Goal: Information Seeking & Learning: Learn about a topic

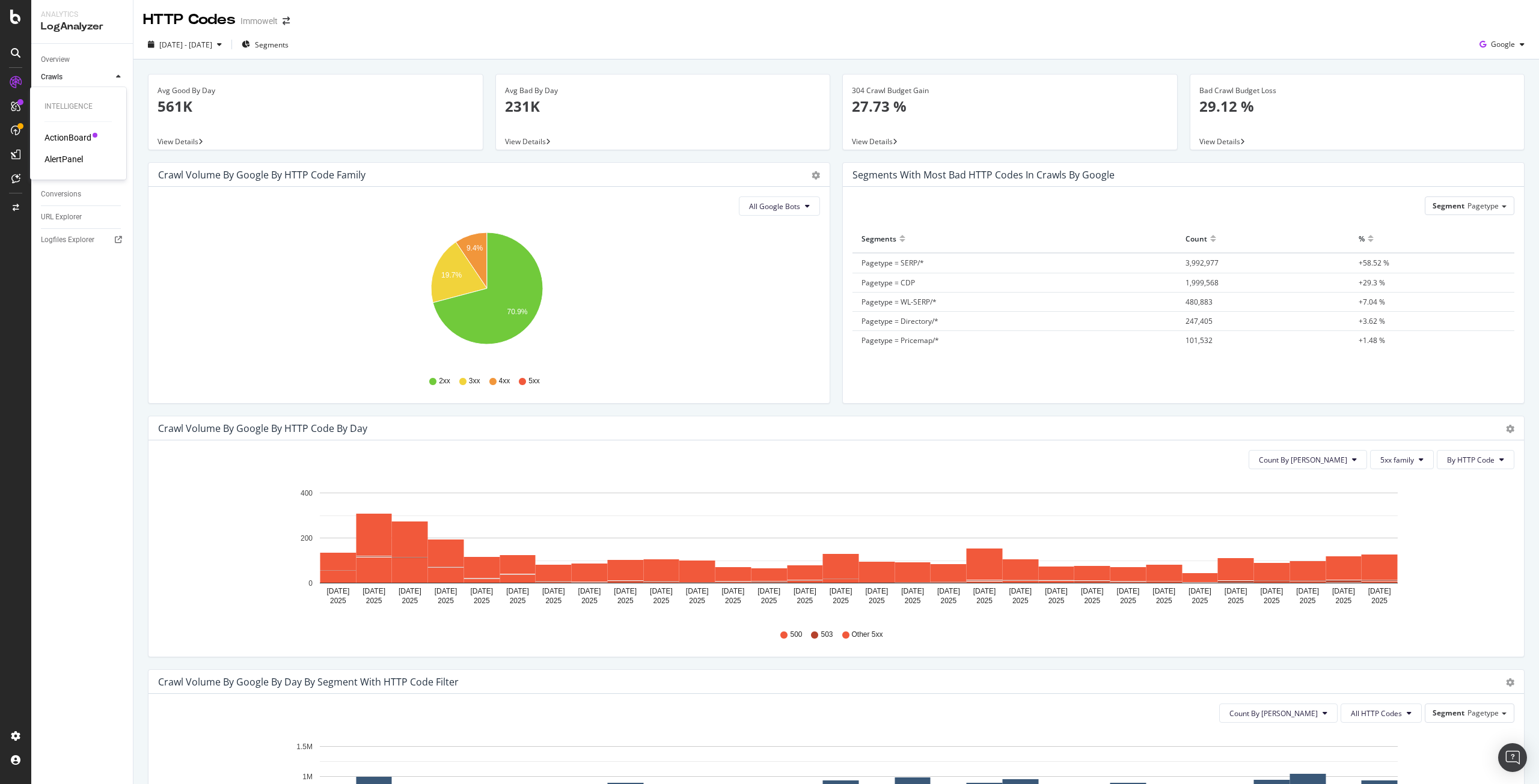
click at [67, 136] on div "ActionBoard" at bounding box center [68, 137] width 47 height 12
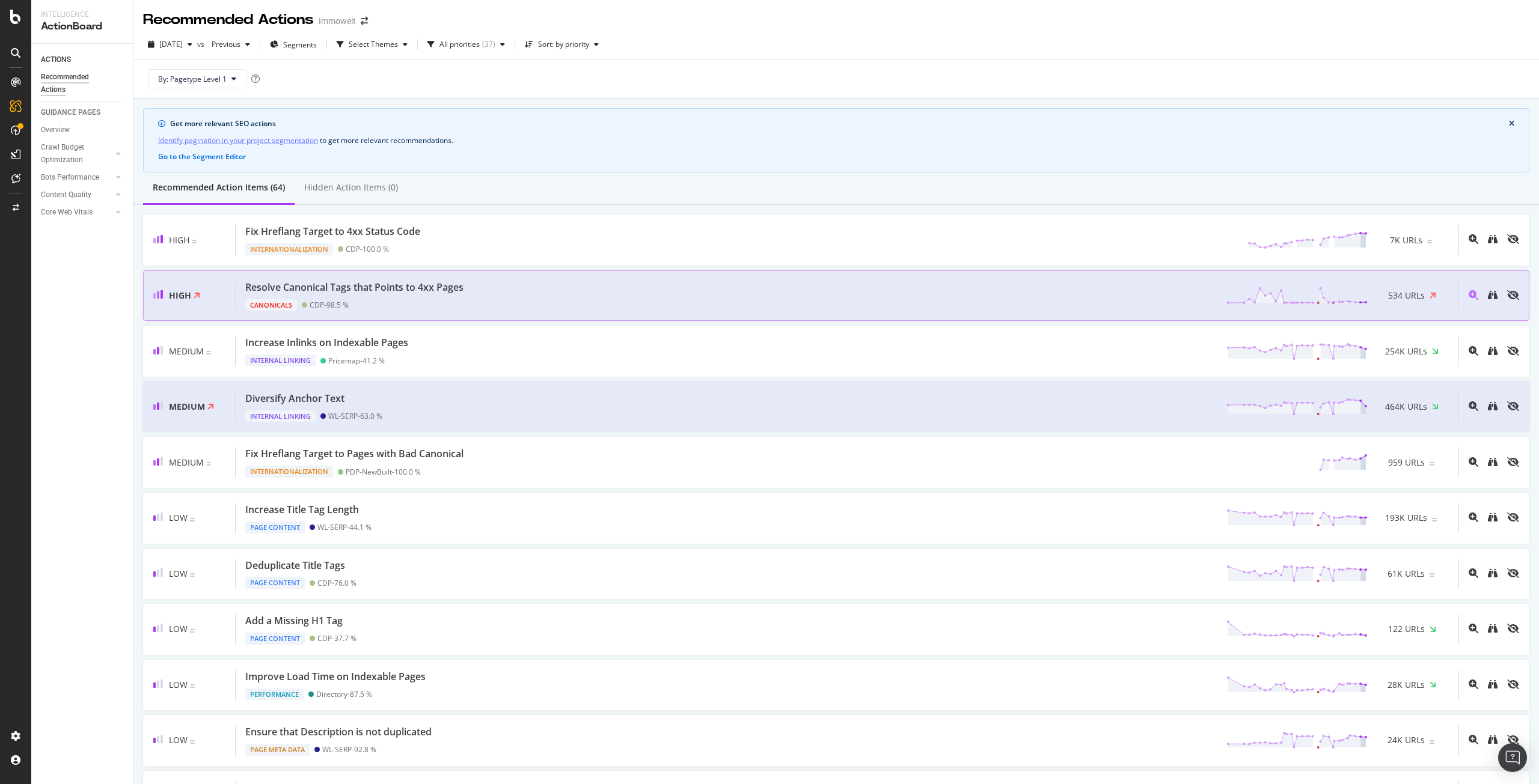
click at [572, 299] on div "Resolve Canonical Tags that Points to 4xx Pages Canonicals CDP - 98.5 % 534 URLs" at bounding box center [847, 296] width 1223 height 30
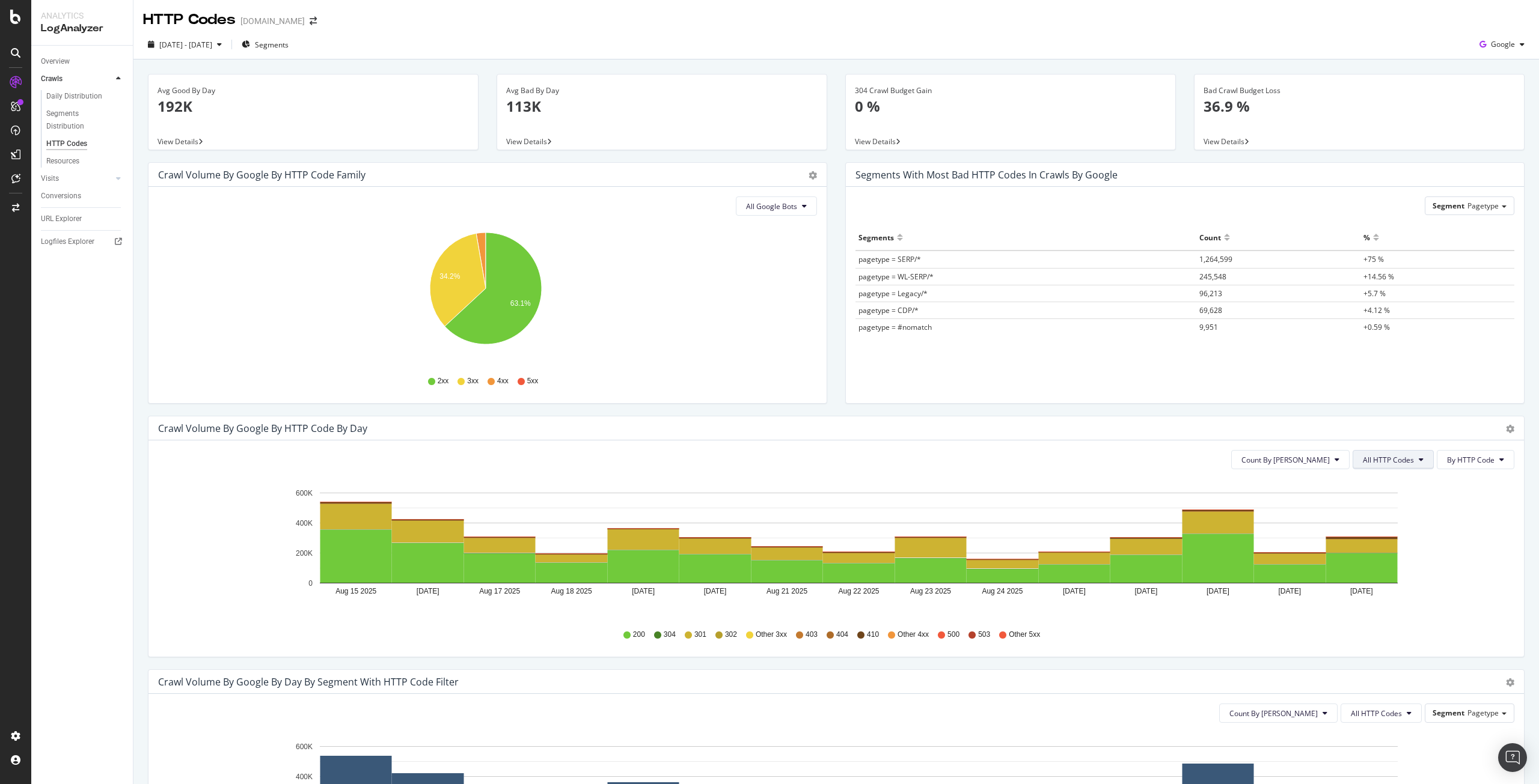
click at [1386, 460] on span "All HTTP Codes" at bounding box center [1388, 460] width 51 height 10
click at [1380, 573] on span "4xx family" at bounding box center [1386, 573] width 61 height 11
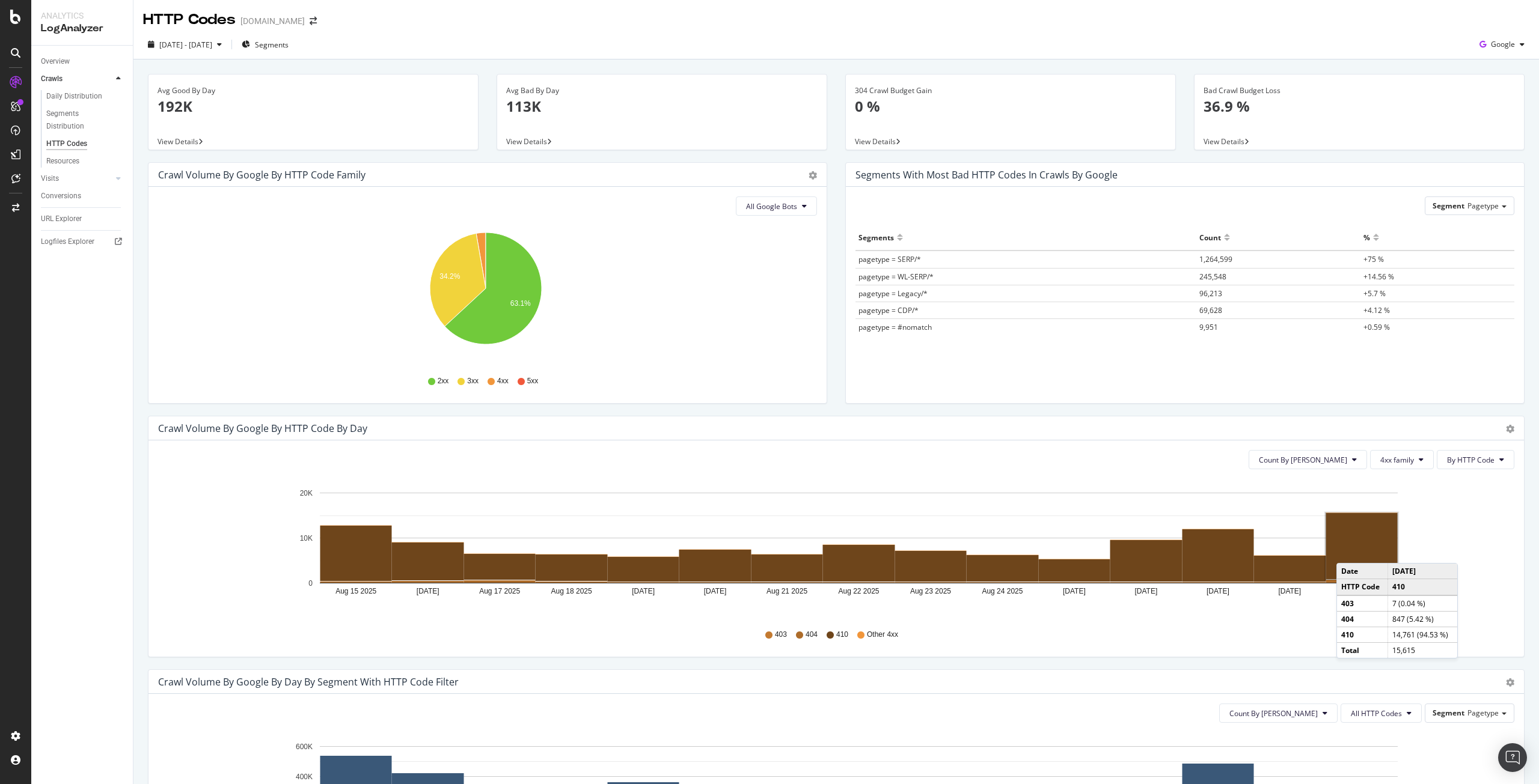
click at [1349, 552] on rect "A chart." at bounding box center [1362, 547] width 72 height 67
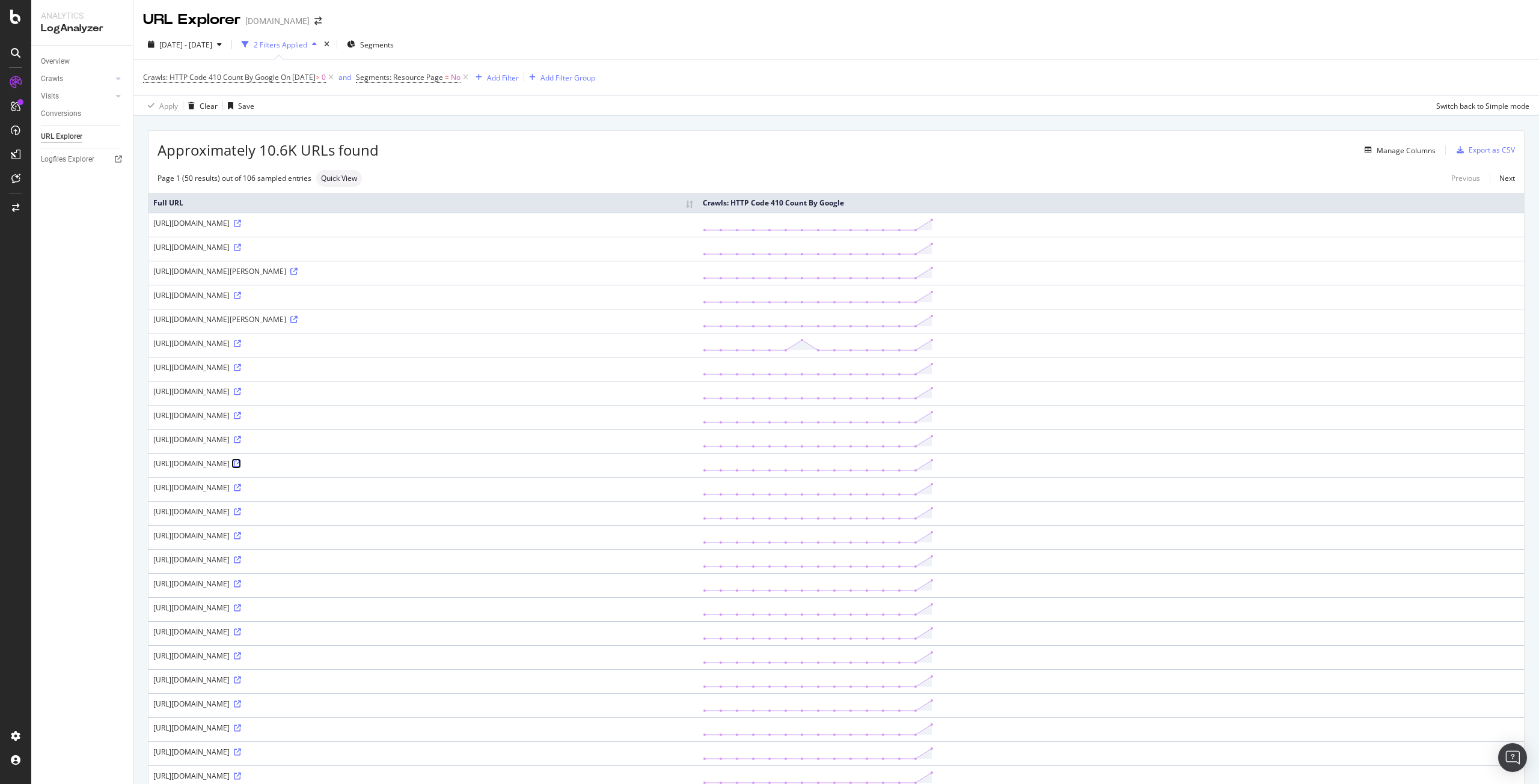
click at [241, 467] on icon at bounding box center [238, 464] width 8 height 8
drag, startPoint x: 409, startPoint y: 462, endPoint x: 158, endPoint y: 467, distance: 251.0
click at [157, 467] on div "https://www.immonet.de/expose/11b80837-92d9-414c-9194-c01e92b0d883" at bounding box center [423, 464] width 540 height 10
click at [188, 466] on div "https://www.immonet.de/expose/11b80837-92d9-414c-9194-c01e92b0d883" at bounding box center [423, 464] width 540 height 10
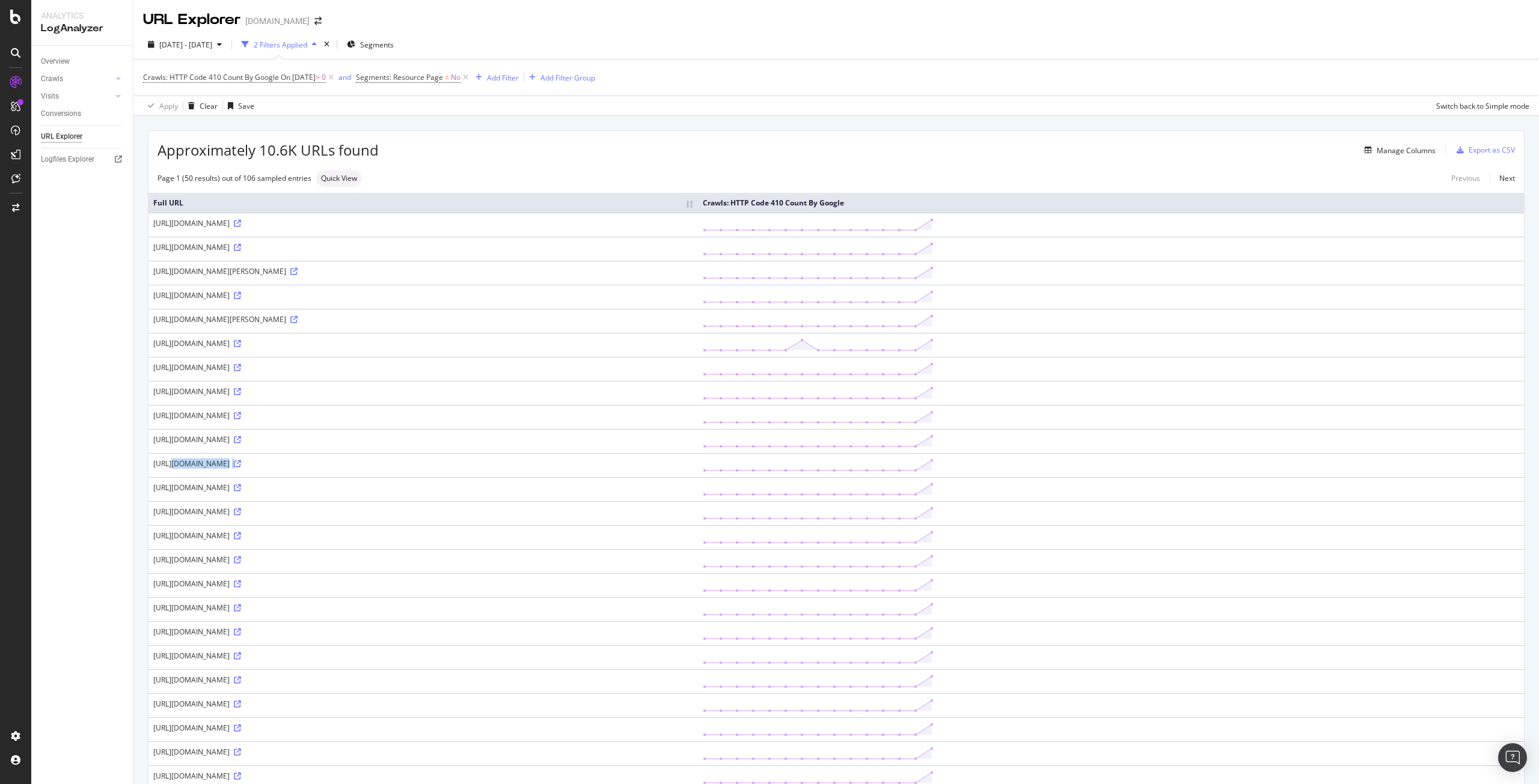
click at [188, 466] on div "https://www.immonet.de/expose/11b80837-92d9-414c-9194-c01e92b0d883" at bounding box center [423, 464] width 540 height 10
copy div "https://www.immonet.de/expose/11b80837-92d9-414c-9194-c01e92b0d883"
click at [59, 137] on div "SiteCrawler" at bounding box center [66, 135] width 43 height 12
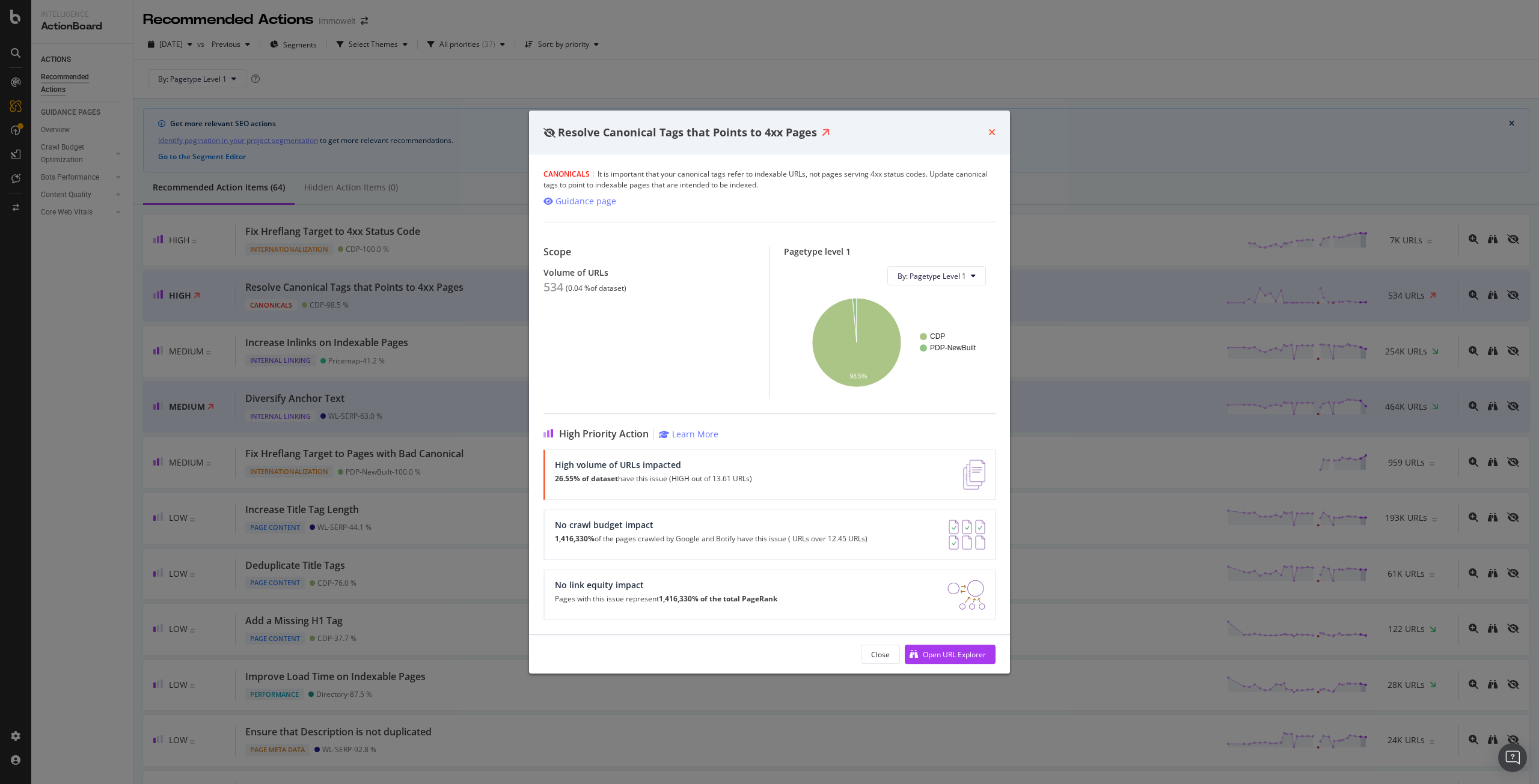
click at [993, 129] on icon "times" at bounding box center [991, 131] width 8 height 9
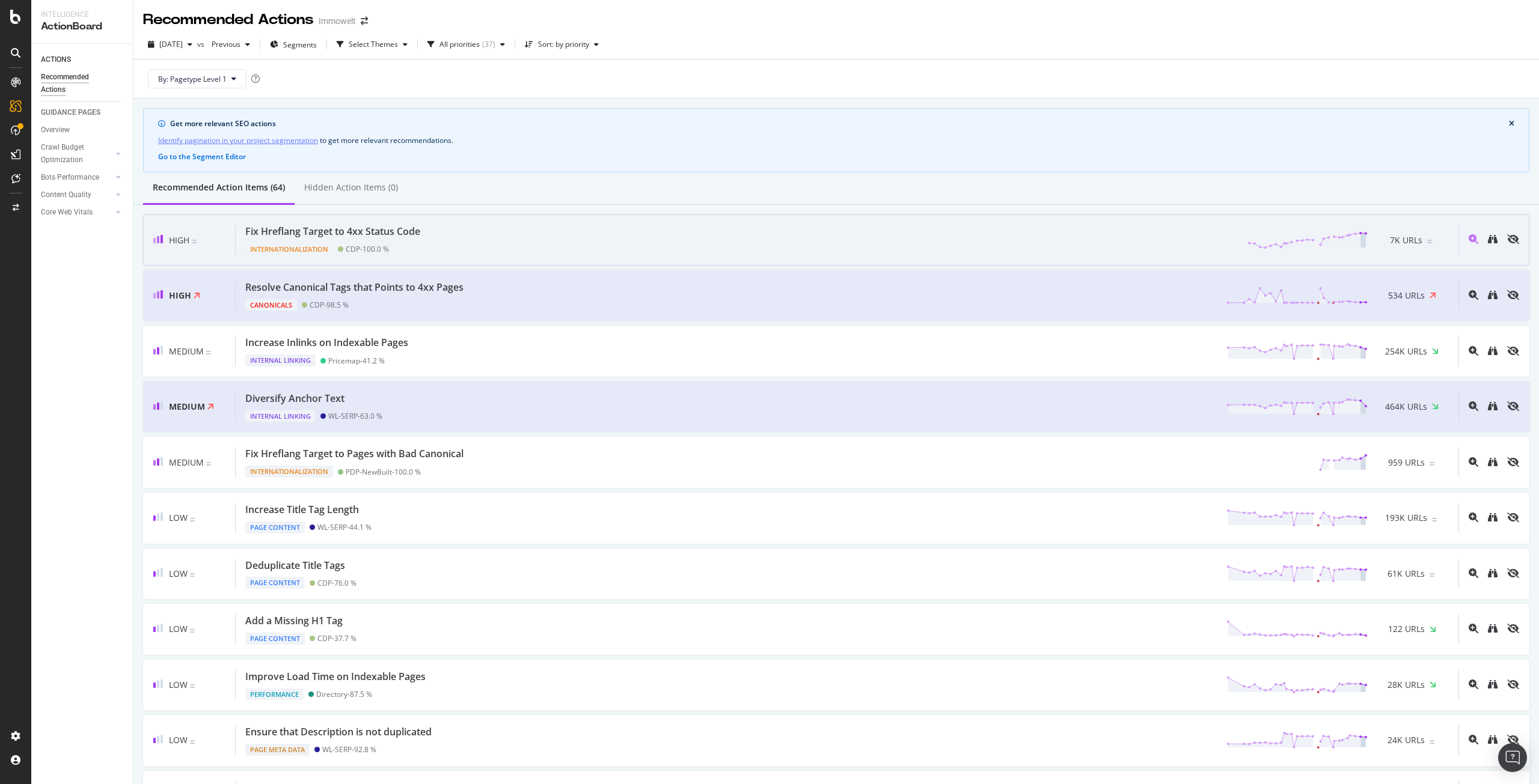
click at [470, 242] on div "Fix Hreflang Target to 4xx Status Code Internationalization CDP - 100.0 % 7K UR…" at bounding box center [847, 240] width 1223 height 30
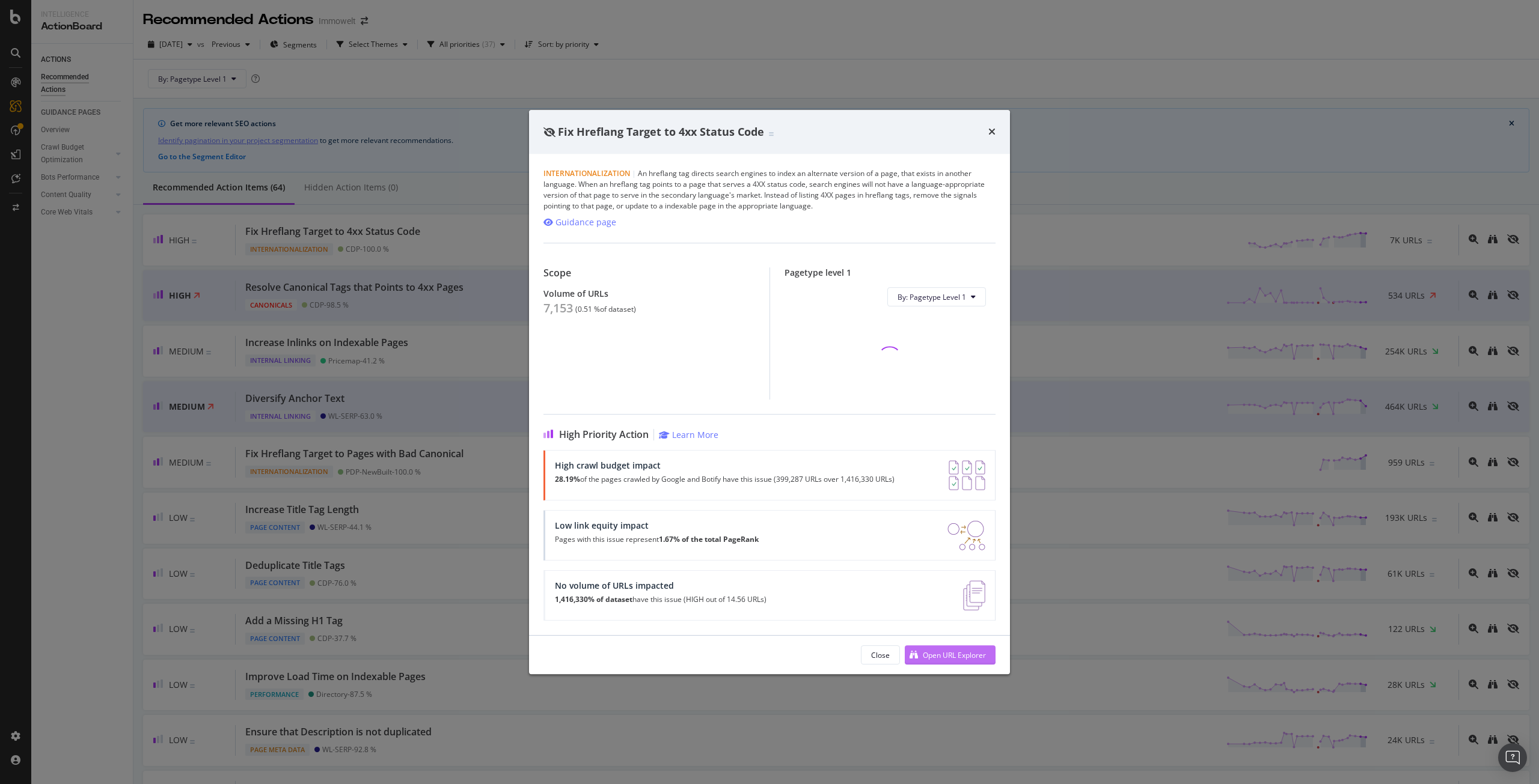
click at [955, 652] on div "Open URL Explorer" at bounding box center [954, 655] width 63 height 10
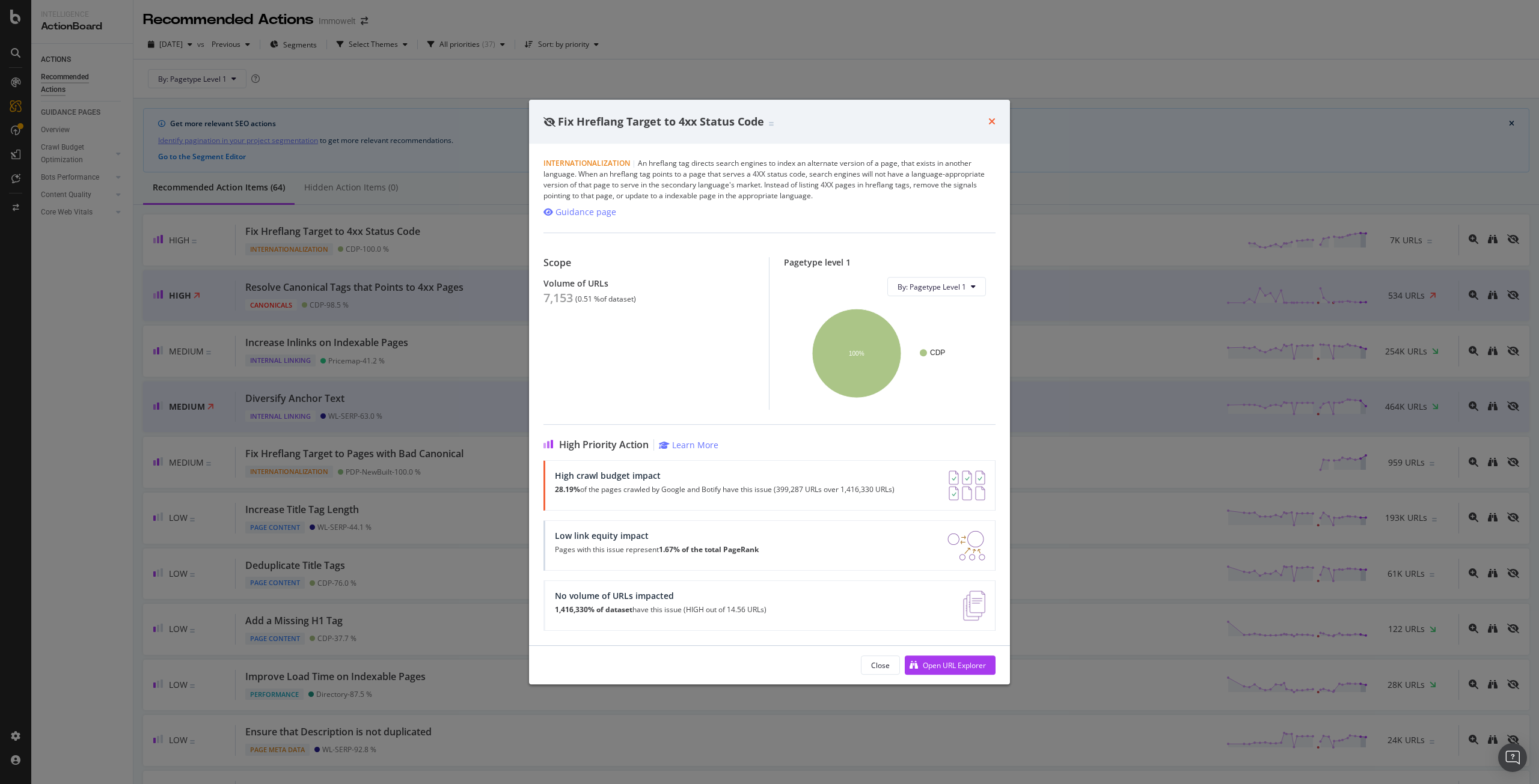
click at [995, 120] on icon "times" at bounding box center [991, 120] width 8 height 9
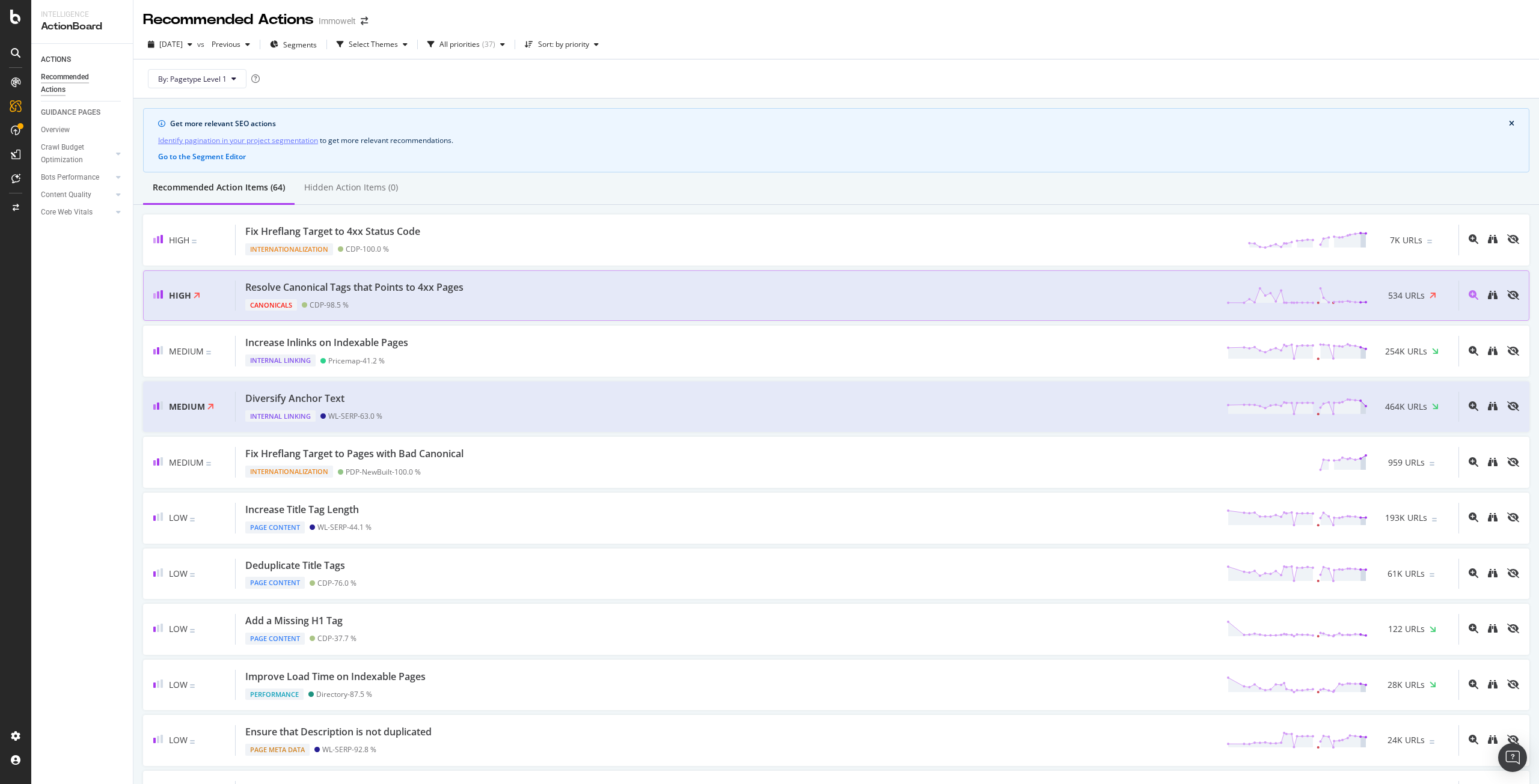
click at [492, 288] on div "Resolve Canonical Tags that Points to 4xx Pages Canonicals CDP - 98.5 % 534 URLs" at bounding box center [847, 296] width 1223 height 30
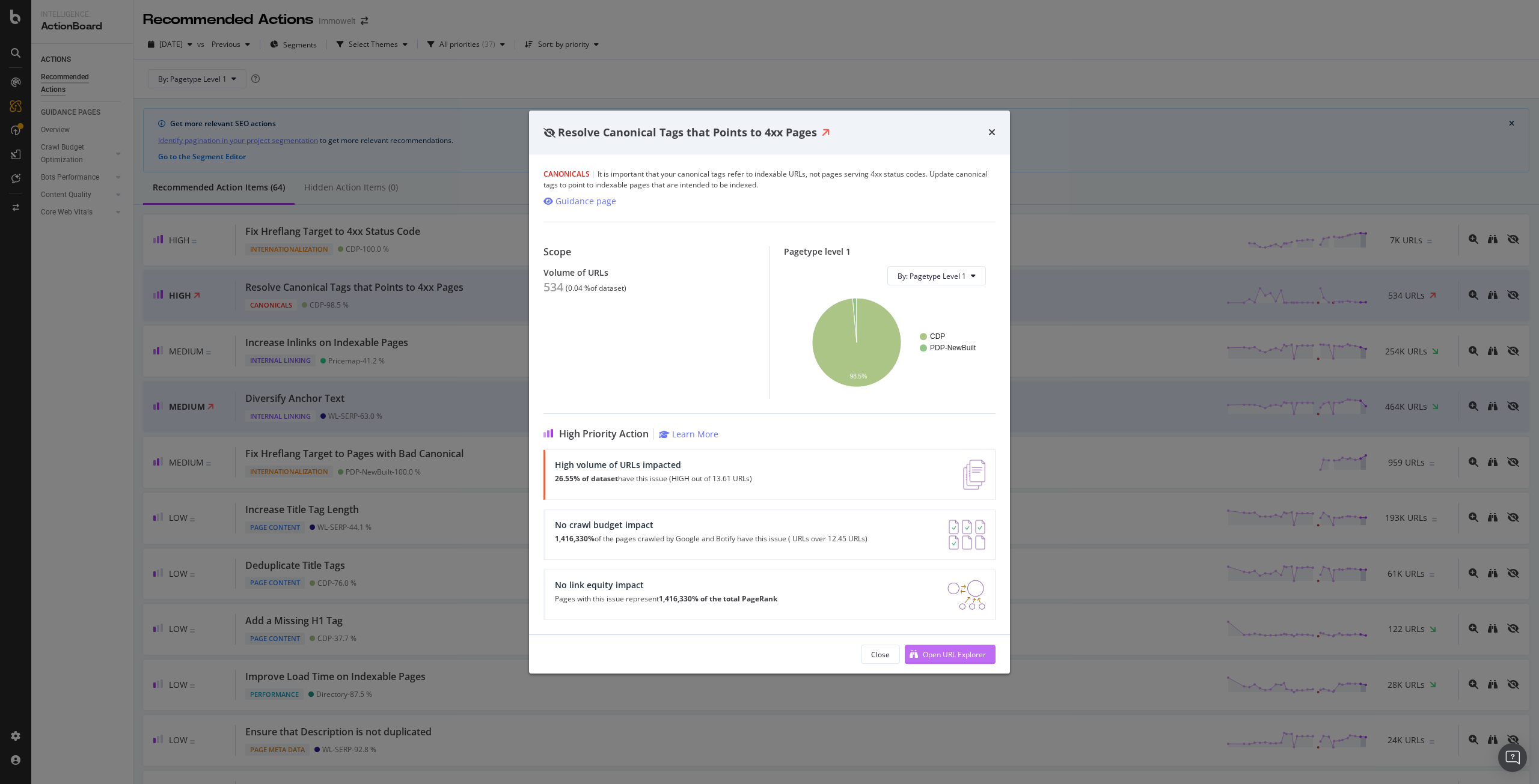
click at [936, 655] on div "Open URL Explorer" at bounding box center [954, 655] width 63 height 10
click at [992, 126] on div "times" at bounding box center [991, 132] width 8 height 16
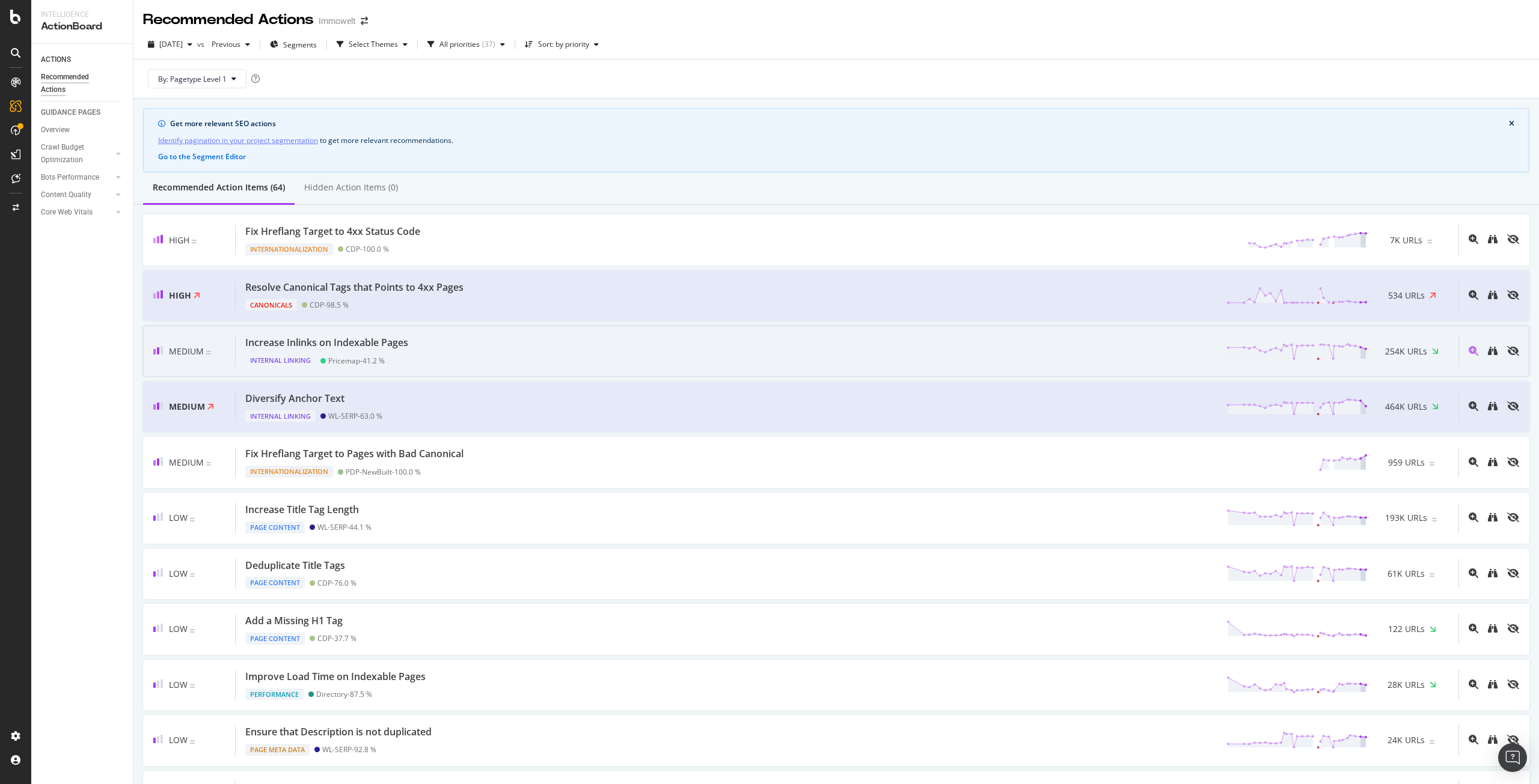
click at [454, 355] on div "Increase Inlinks on Indexable Pages Internal Linking Pricemap - 41.2 % 254K URLs" at bounding box center [847, 351] width 1223 height 30
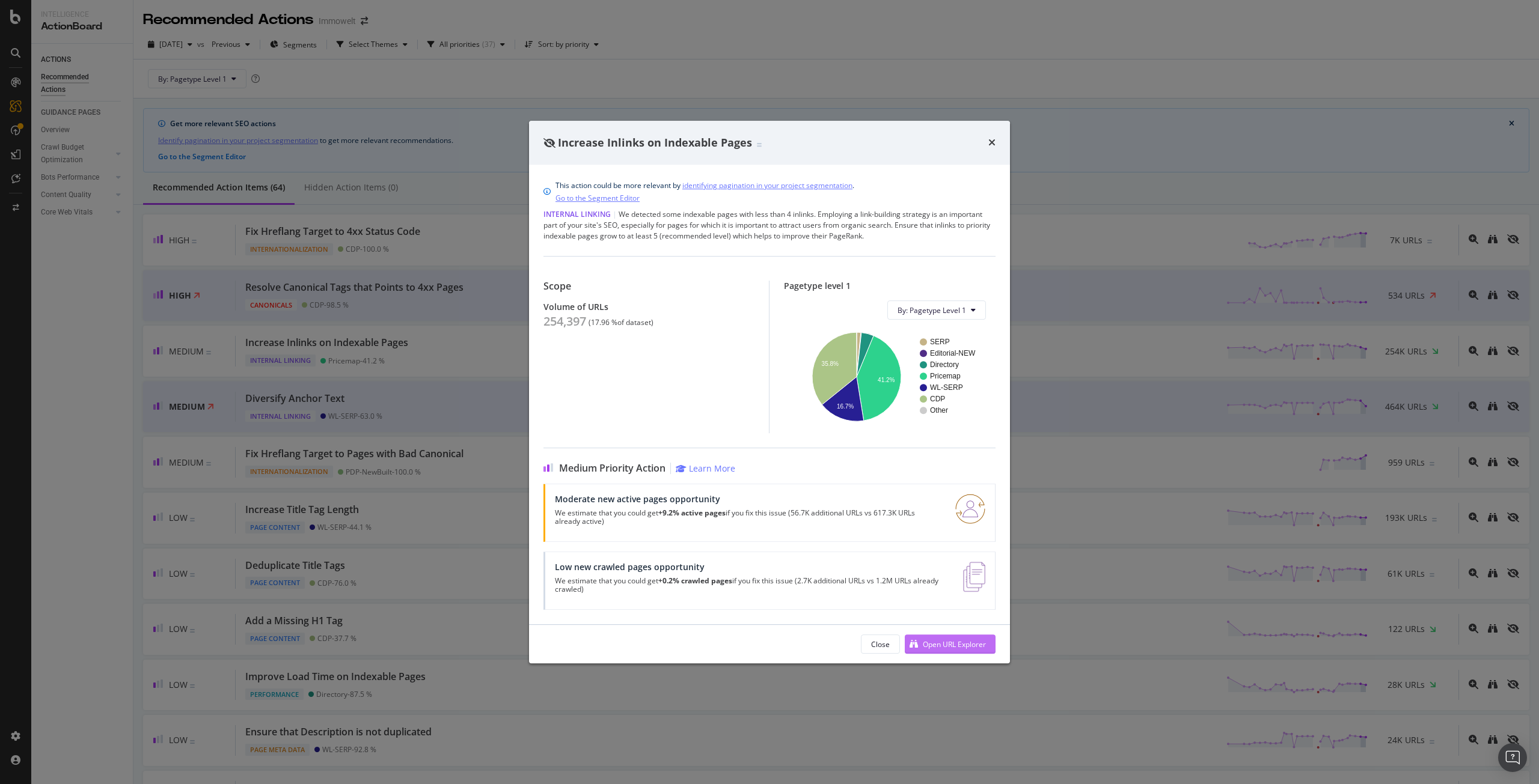
click at [938, 641] on div "Open URL Explorer" at bounding box center [954, 644] width 63 height 10
click at [990, 137] on icon "times" at bounding box center [991, 141] width 8 height 9
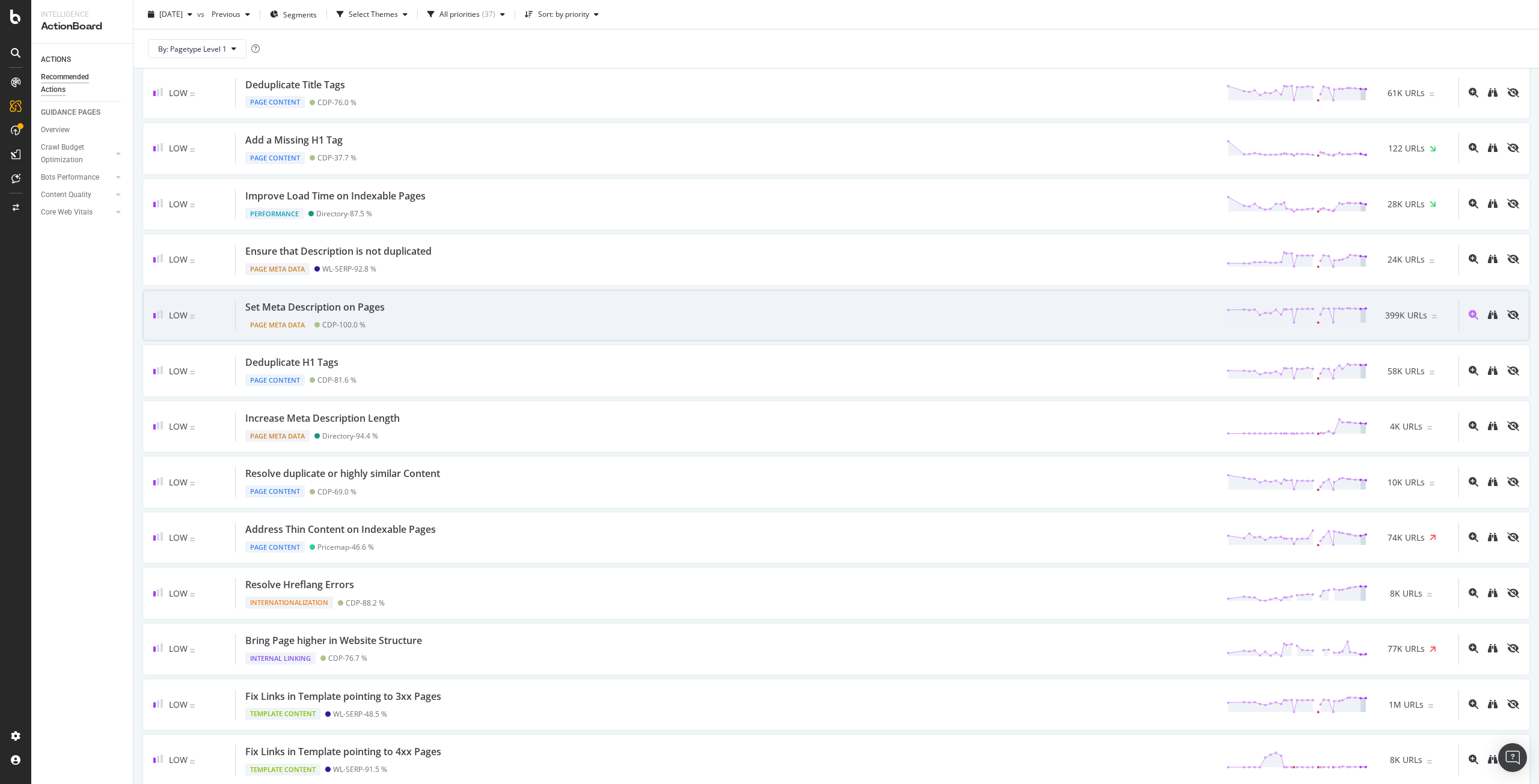
scroll to position [541, 0]
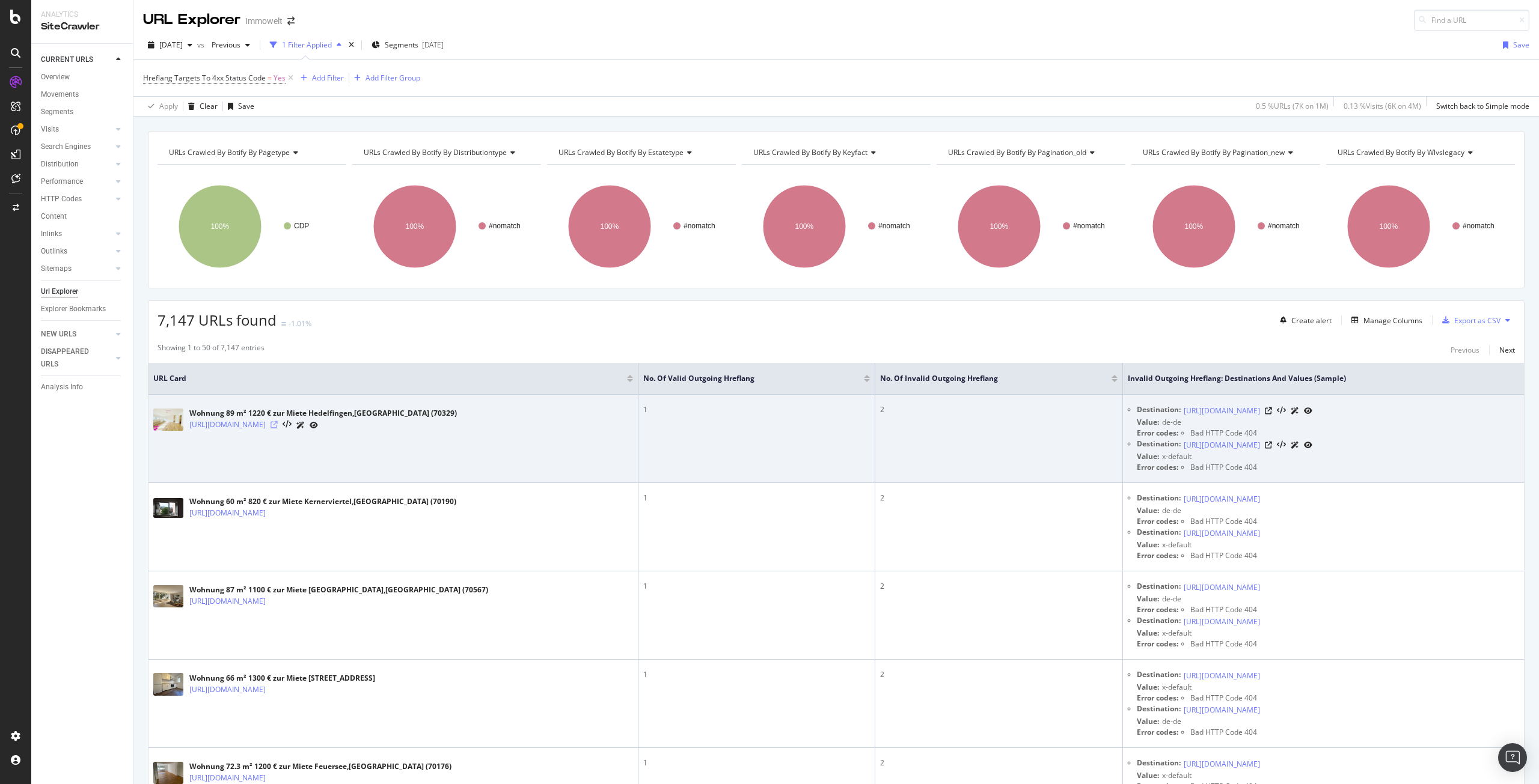
click at [278, 423] on icon at bounding box center [274, 424] width 8 height 8
click at [350, 425] on div "https://www.immowelt.de/expose/25x8j2e2lizy" at bounding box center [323, 424] width 268 height 13
click at [278, 425] on icon at bounding box center [274, 424] width 8 height 8
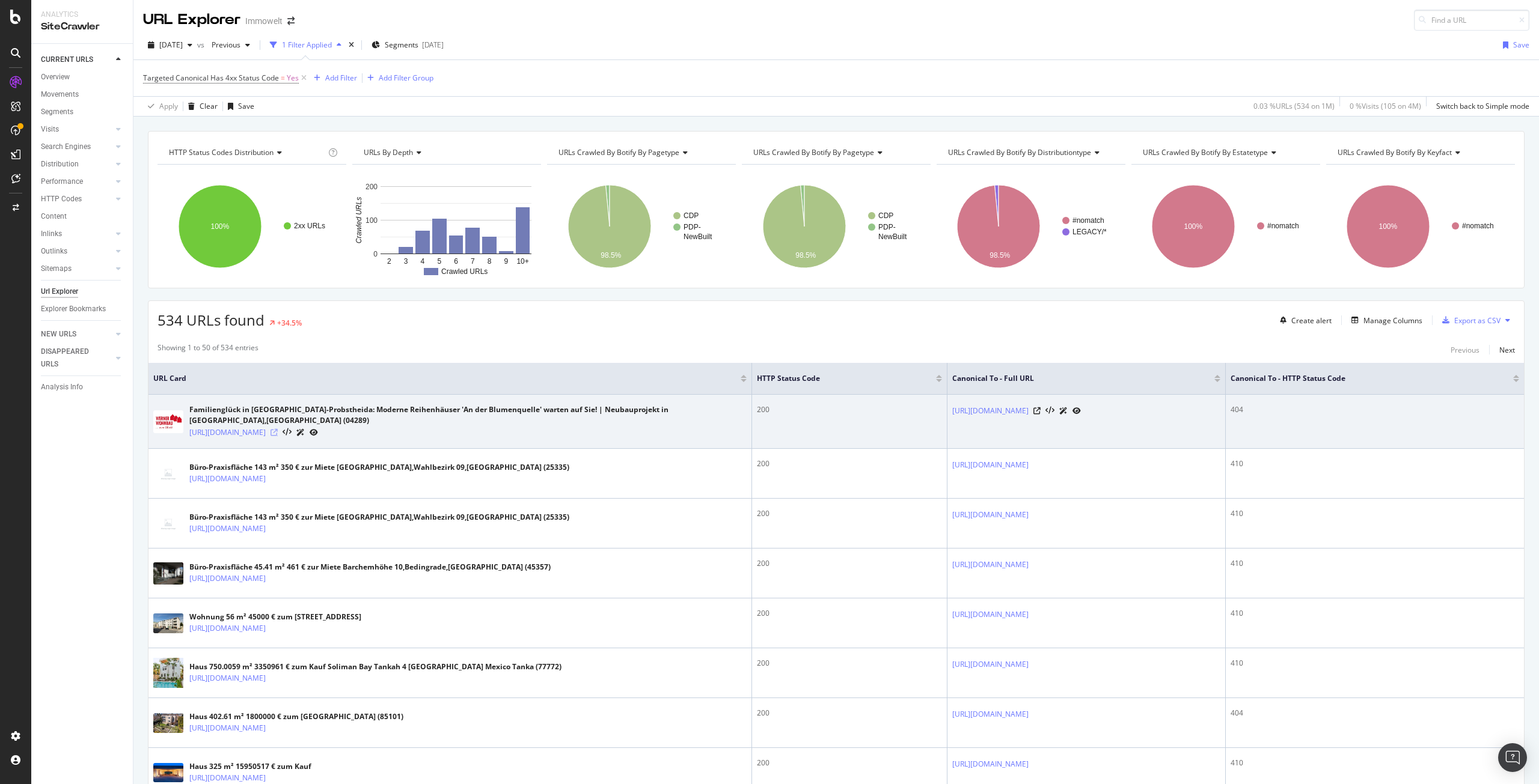
click at [278, 434] on icon at bounding box center [274, 433] width 8 height 8
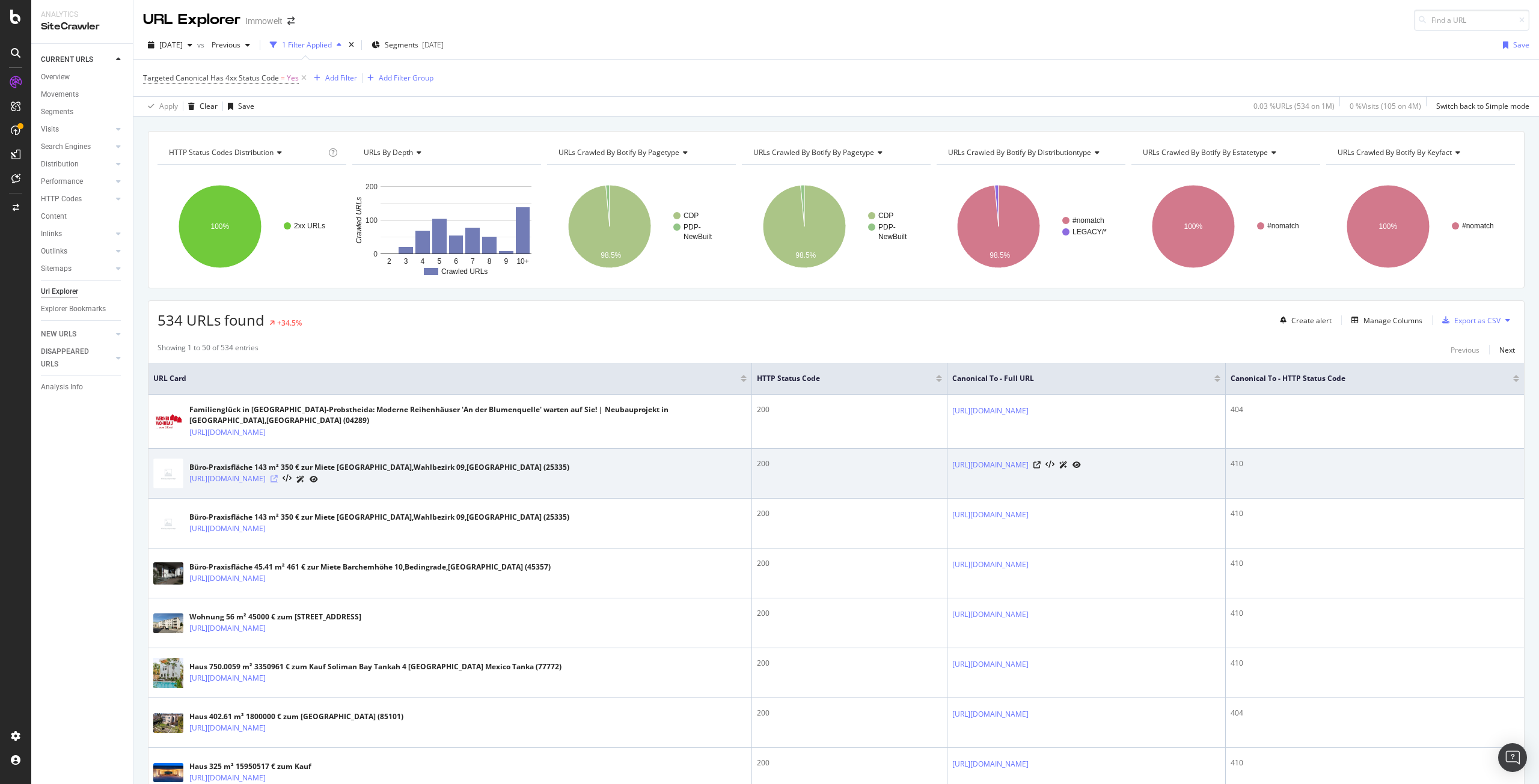
click at [278, 476] on icon at bounding box center [274, 479] width 8 height 8
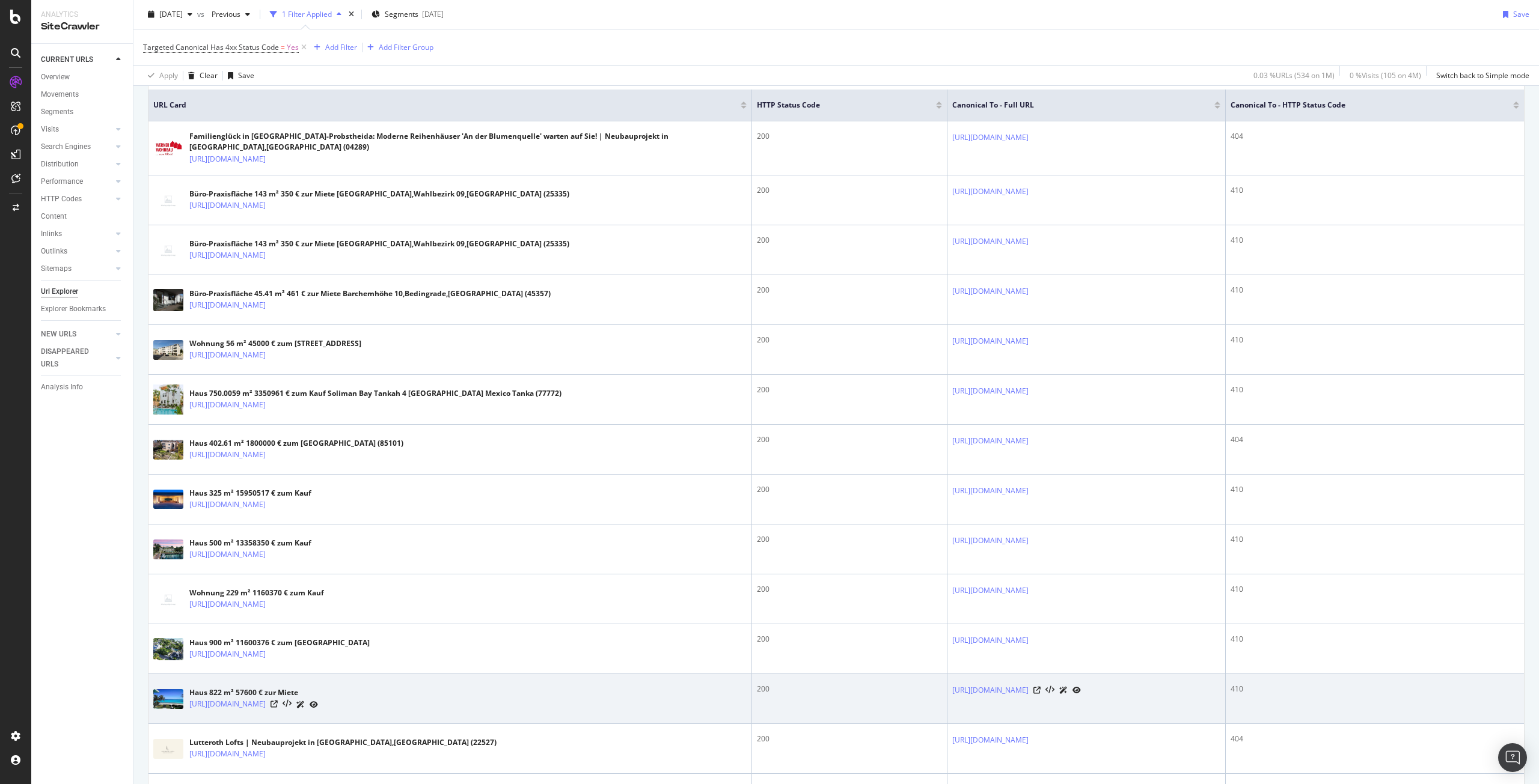
scroll to position [360, 0]
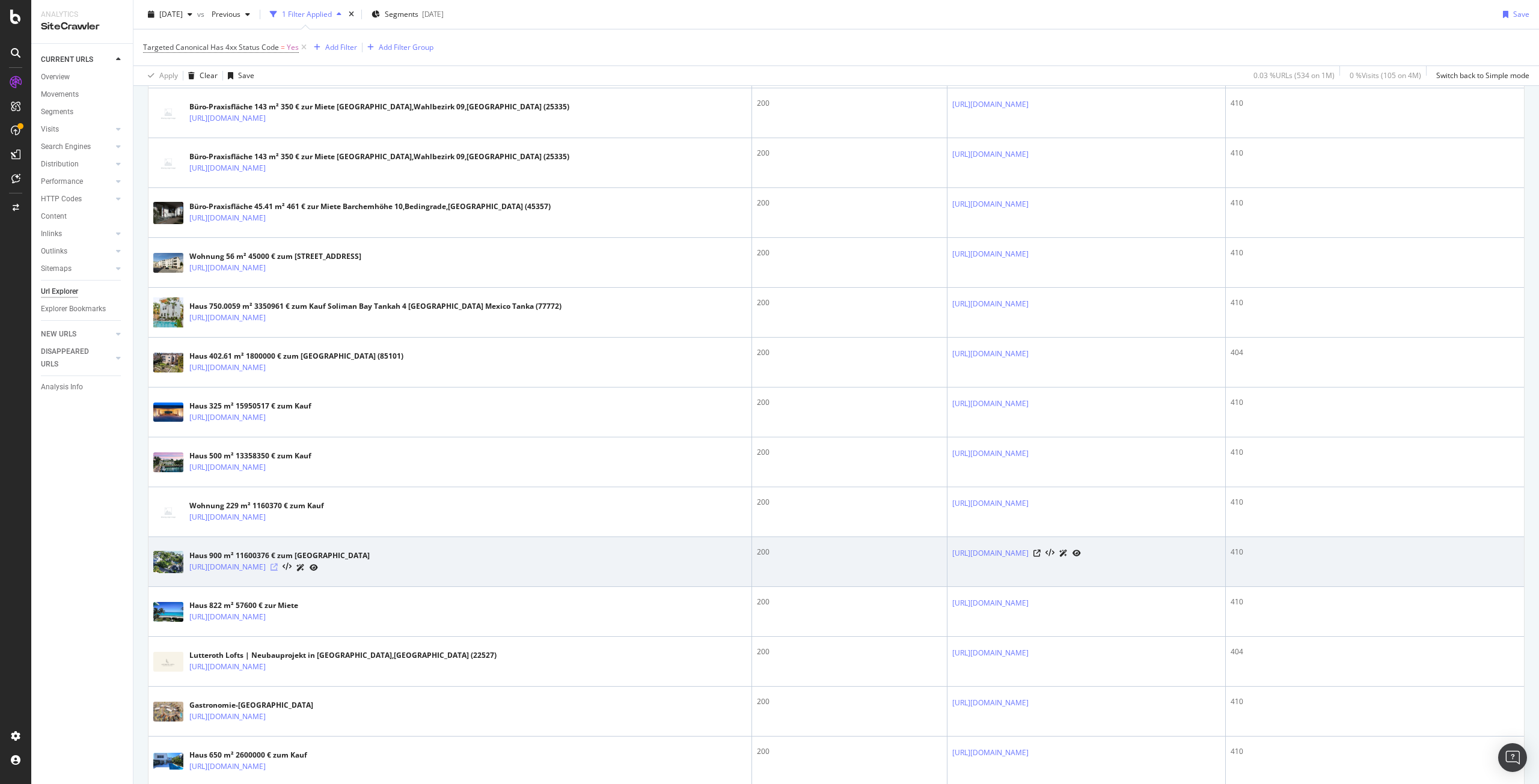
click at [278, 568] on icon at bounding box center [274, 567] width 8 height 8
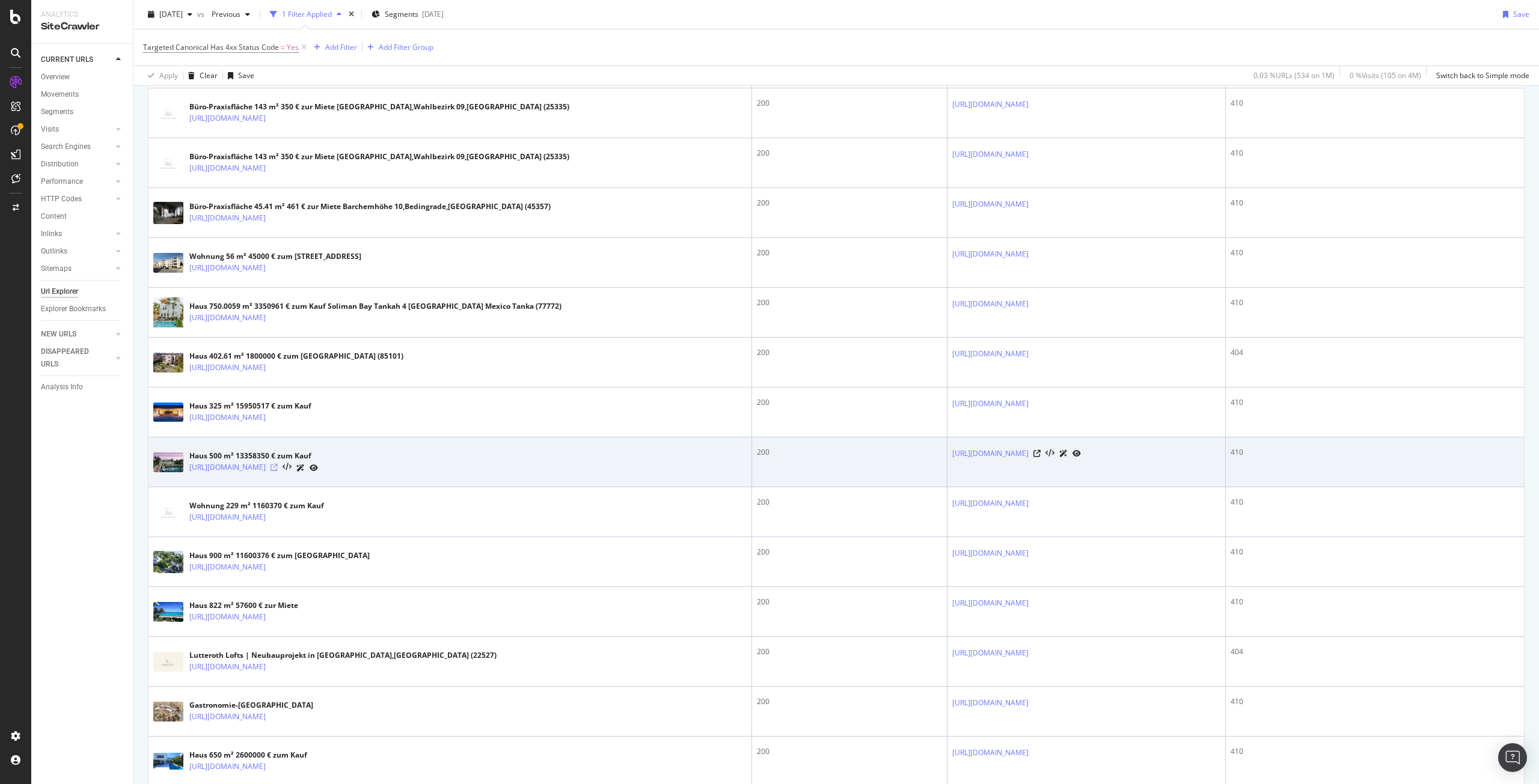
click at [278, 465] on icon at bounding box center [274, 467] width 8 height 8
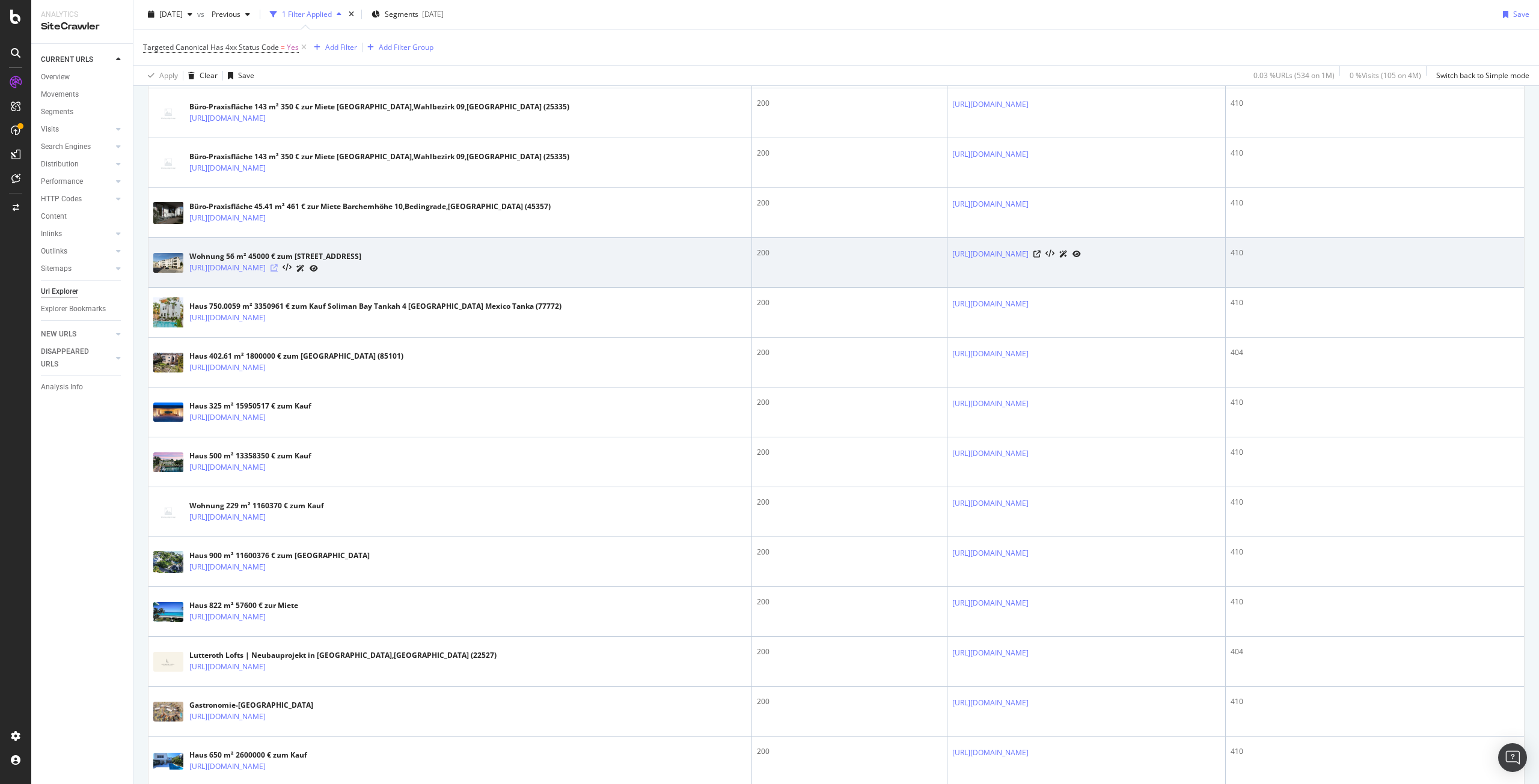
click at [278, 266] on icon at bounding box center [274, 268] width 8 height 8
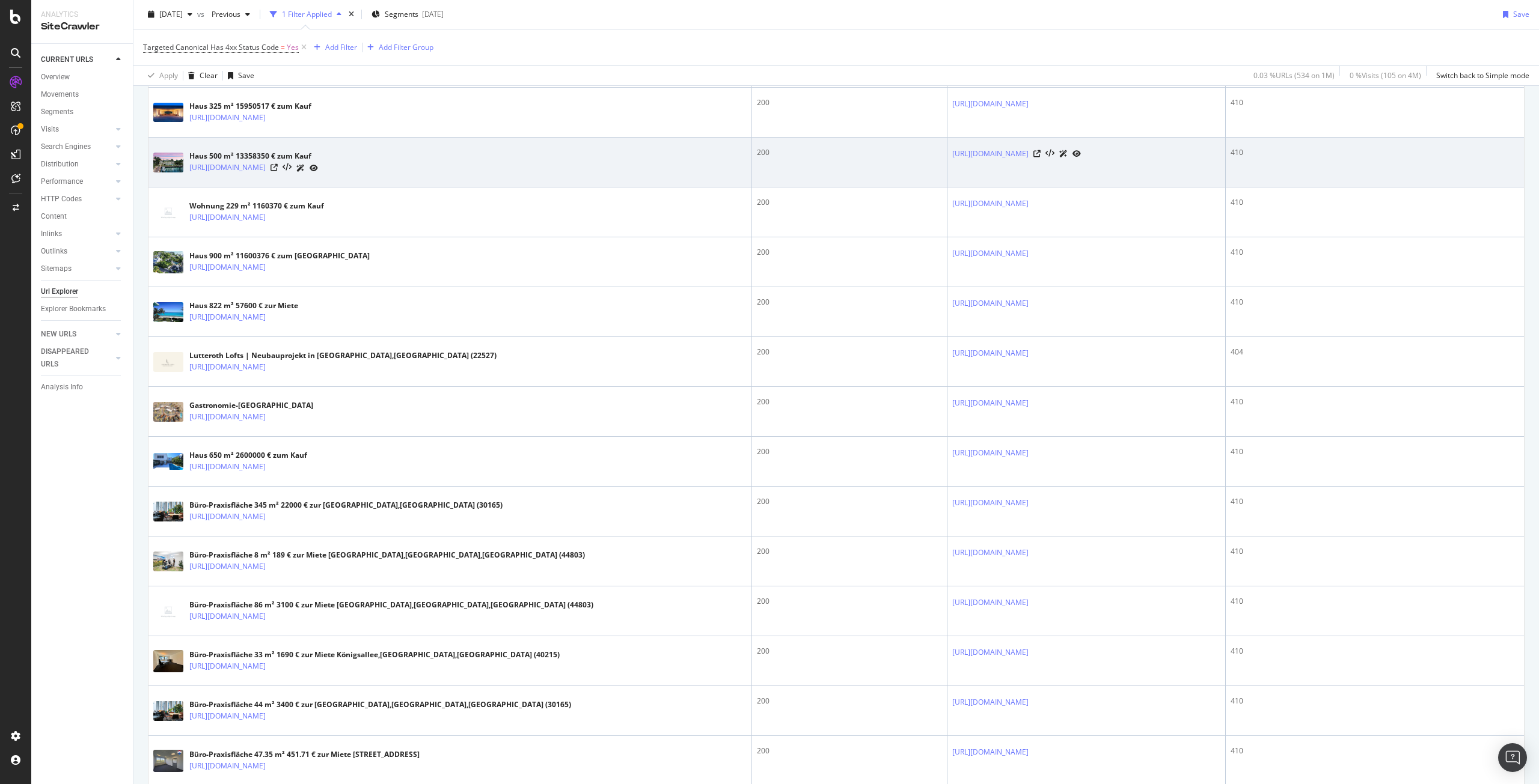
scroll to position [661, 0]
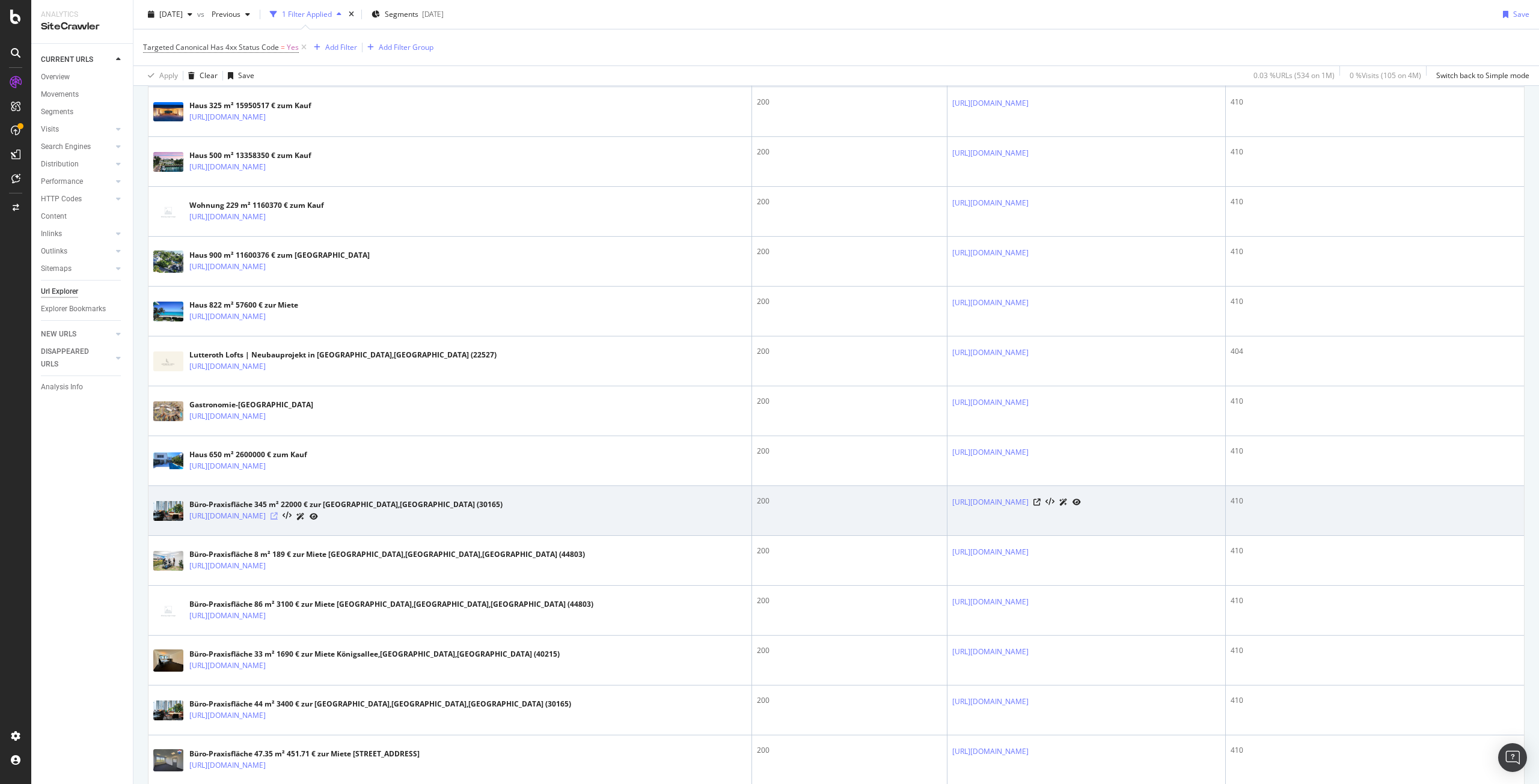
click at [278, 517] on icon at bounding box center [274, 516] width 8 height 8
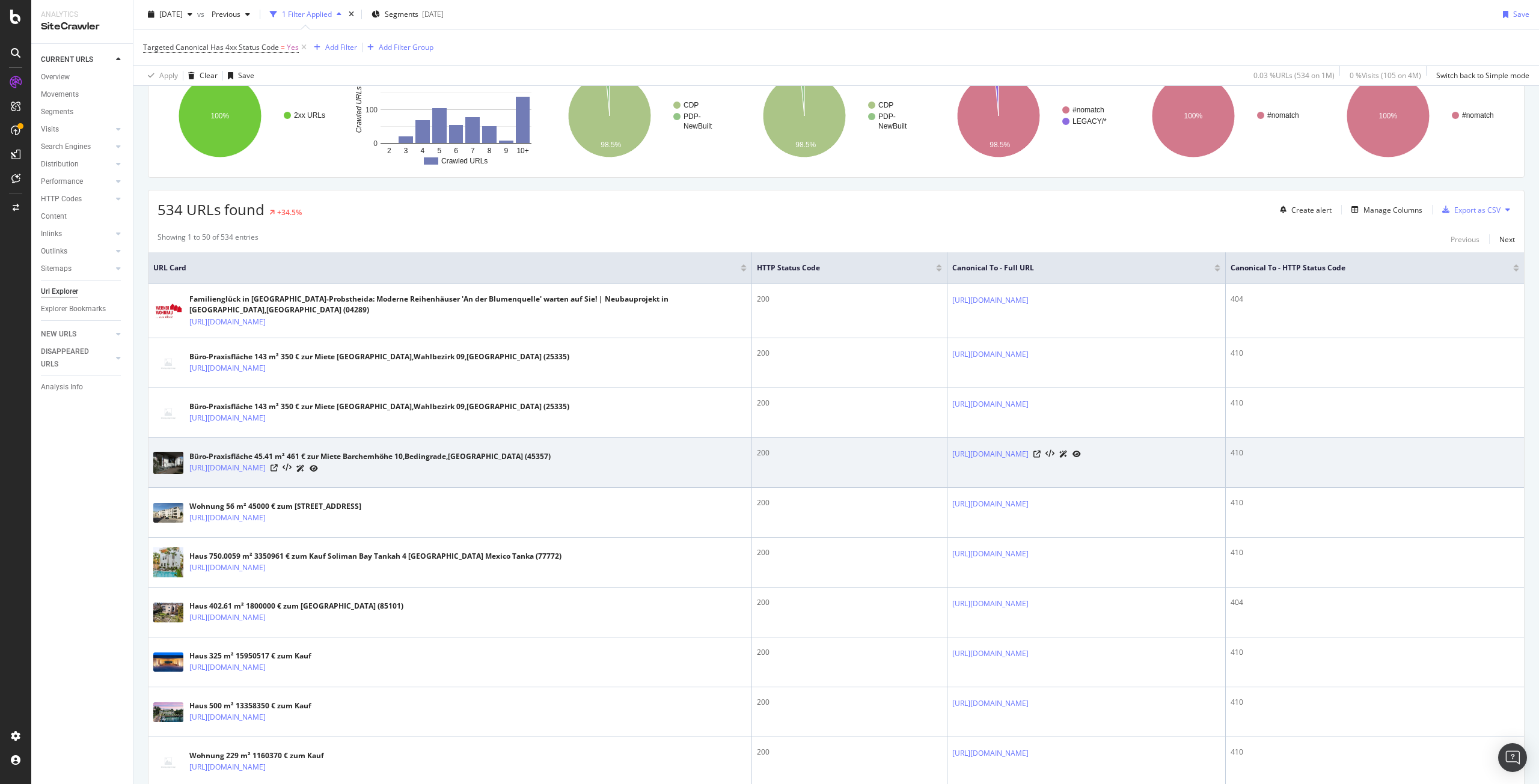
scroll to position [0, 0]
